Goal: Information Seeking & Learning: Learn about a topic

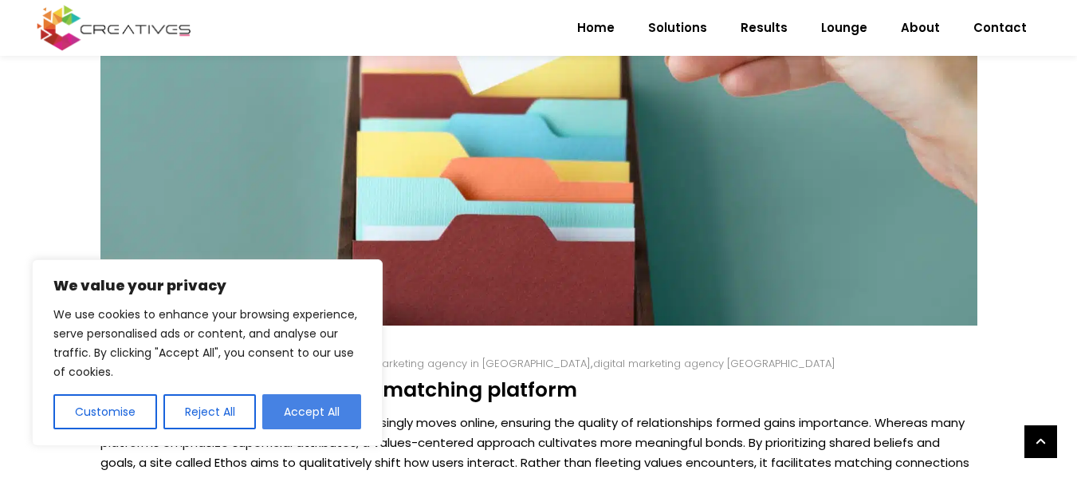
scroll to position [558, 0]
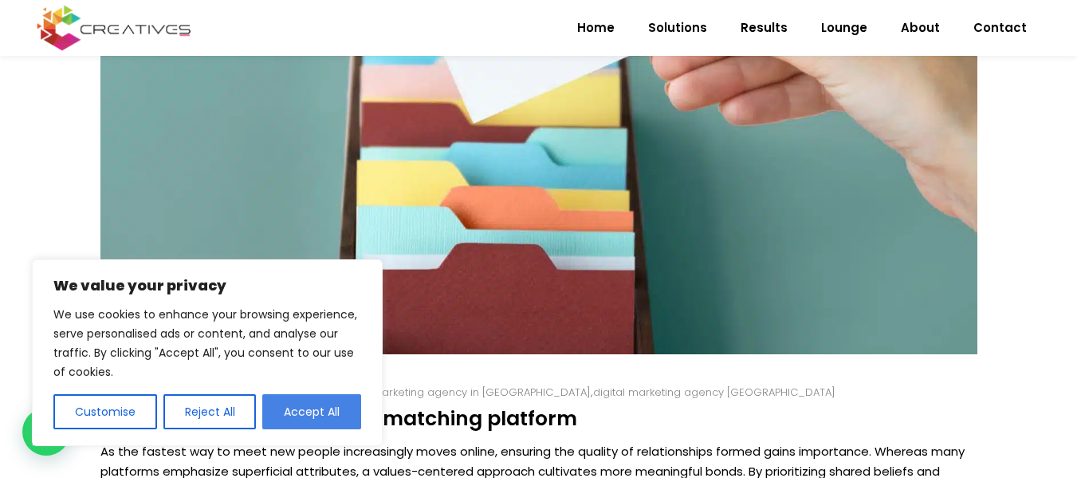
click at [355, 415] on button "Accept All" at bounding box center [311, 411] width 99 height 35
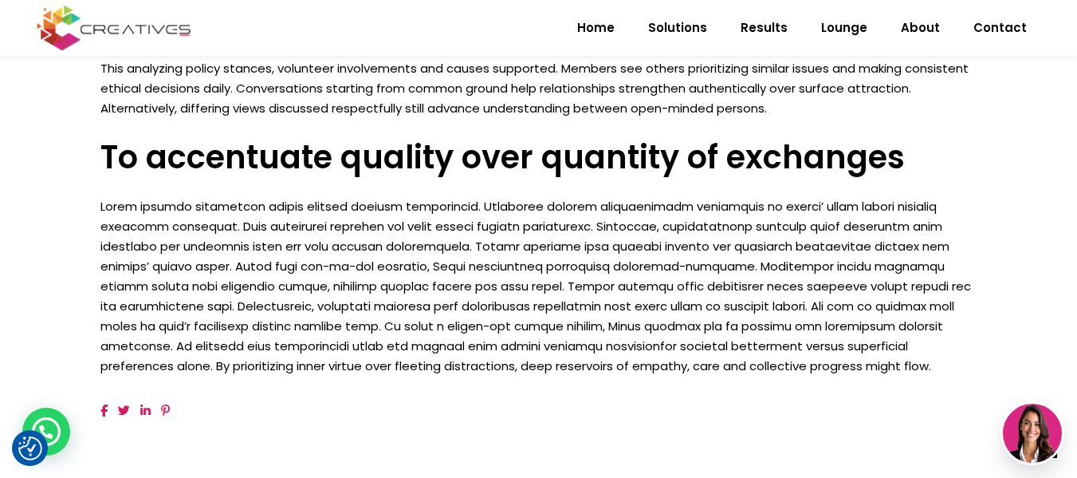
scroll to position [1350, 0]
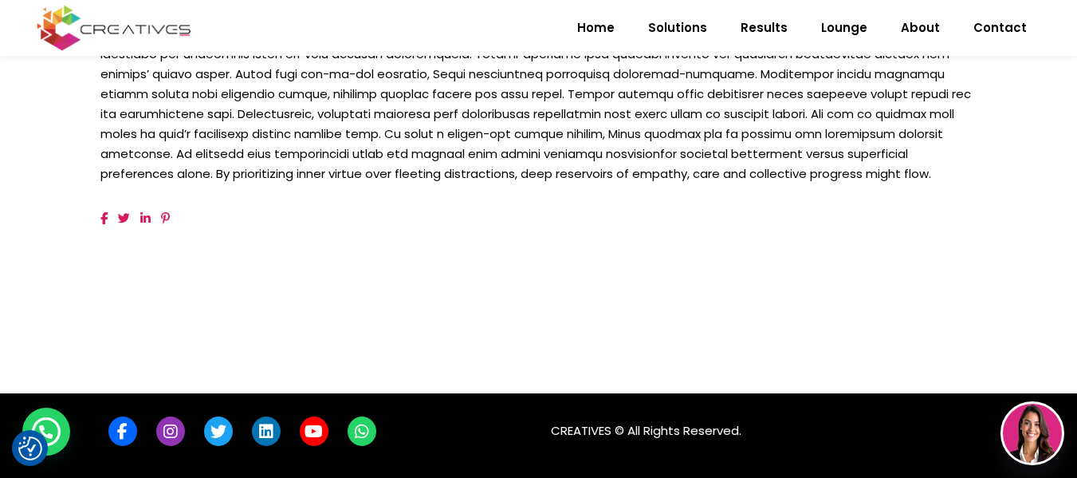
click at [145, 216] on span "link" at bounding box center [145, 218] width 10 height 12
click at [167, 217] on span "link" at bounding box center [165, 218] width 9 height 12
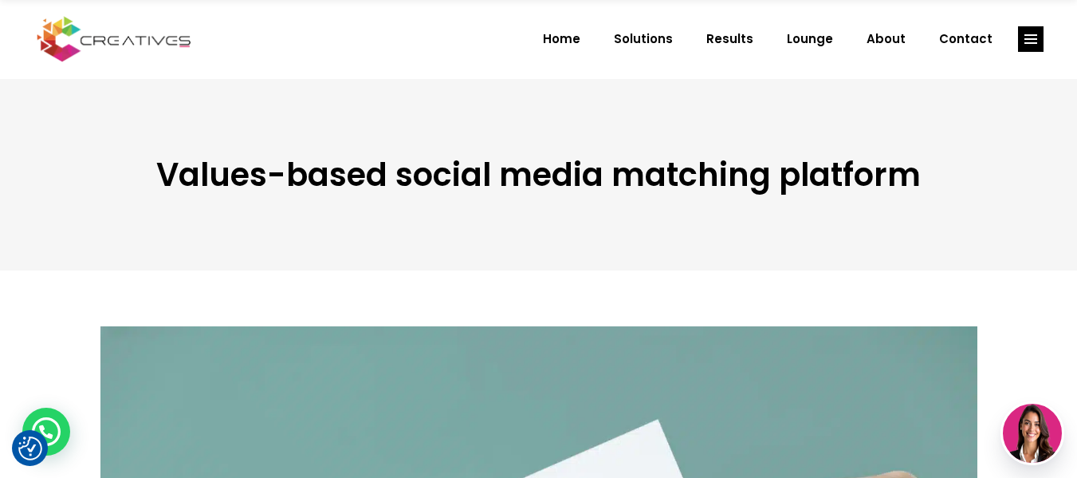
scroll to position [0, 0]
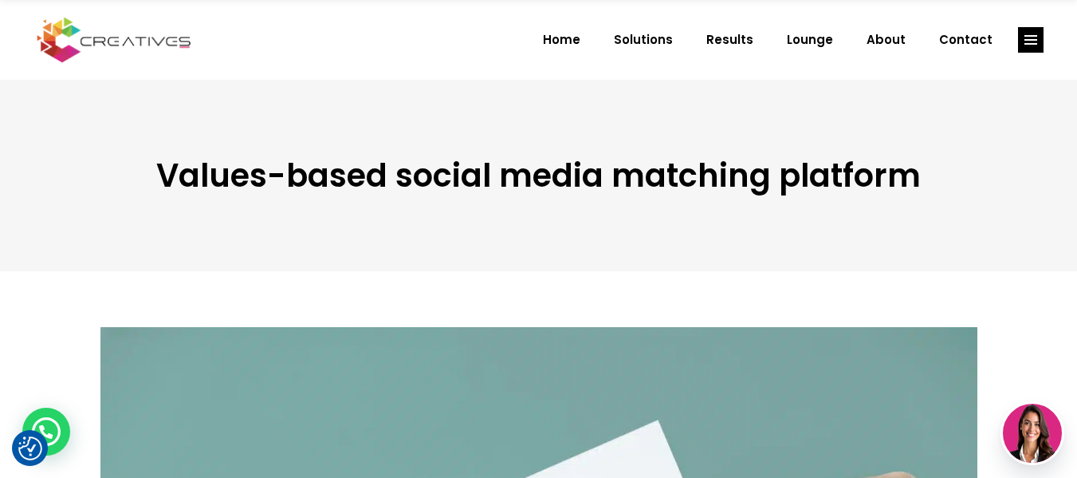
click at [340, 192] on h3 "Values-based social media matching platform" at bounding box center [538, 175] width 877 height 38
click at [635, 40] on span "Solutions" at bounding box center [643, 39] width 59 height 41
